Goal: Navigation & Orientation: Find specific page/section

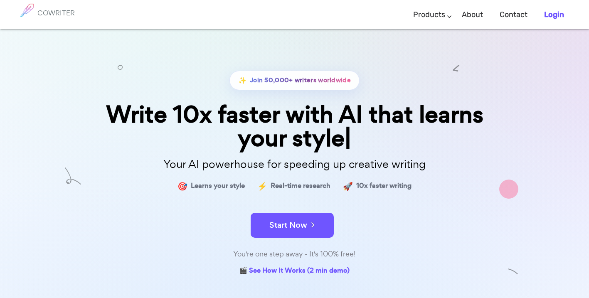
click at [553, 14] on b "Login" at bounding box center [554, 14] width 20 height 9
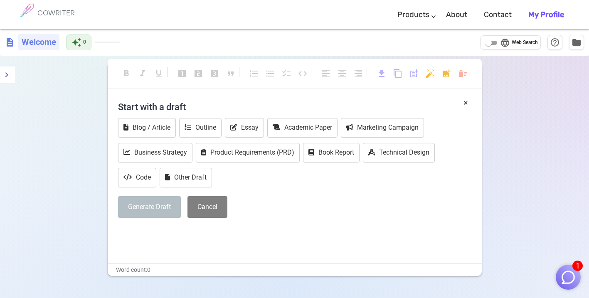
click at [39, 44] on h6 "Welcome" at bounding box center [38, 42] width 41 height 17
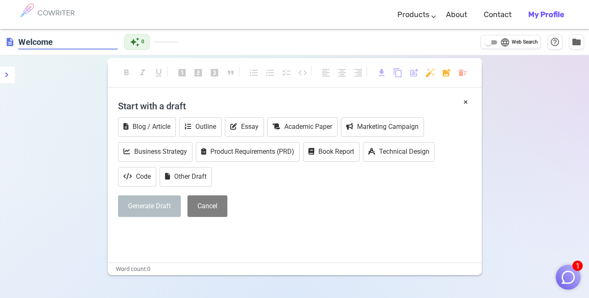
click at [17, 40] on div "description Welcome" at bounding box center [61, 41] width 113 height 15
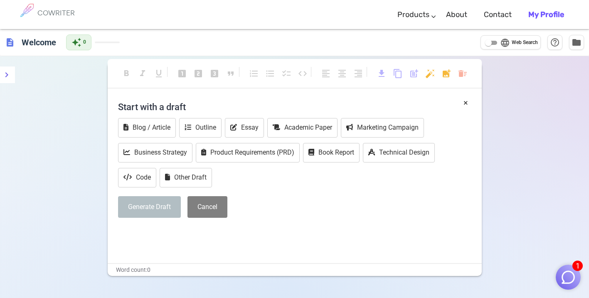
click at [7, 43] on span "description" at bounding box center [10, 42] width 10 height 10
click at [563, 282] on img "button" at bounding box center [568, 277] width 16 height 16
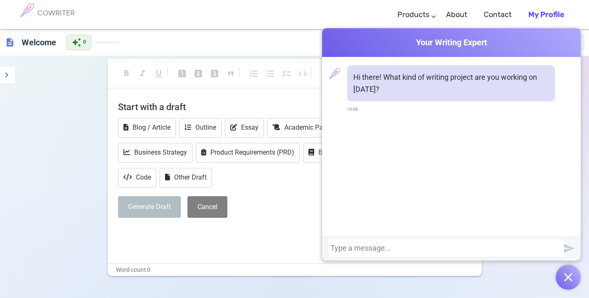
click at [277, 33] on div "description Welcome auto_awesome 0 language Web Search help_outline folder" at bounding box center [294, 42] width 589 height 27
click at [140, 19] on div "COWRITER Products Writing Marketing Emails Images (soon) About Contact My Profi…" at bounding box center [295, 14] width 556 height 29
